Goal: Information Seeking & Learning: Learn about a topic

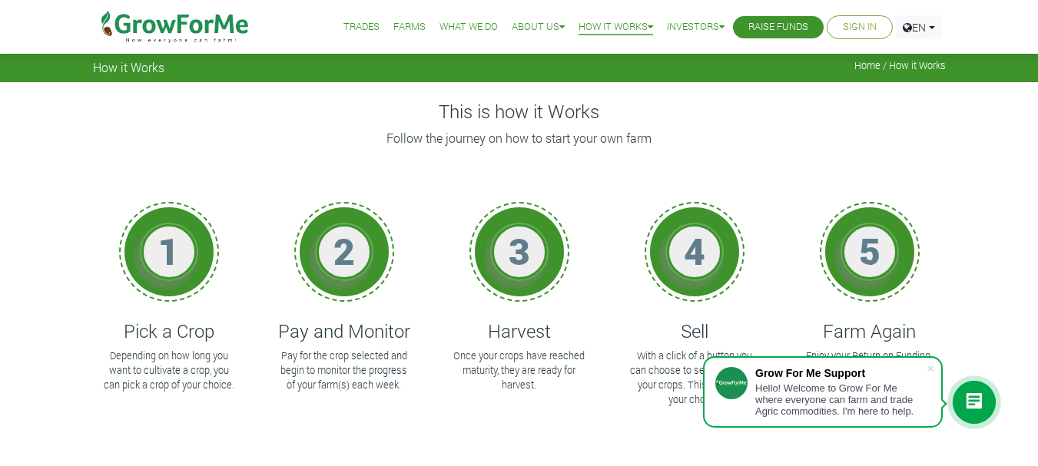
click at [403, 31] on link "Farms" at bounding box center [409, 27] width 32 height 16
